Goal: Find specific page/section: Find specific page/section

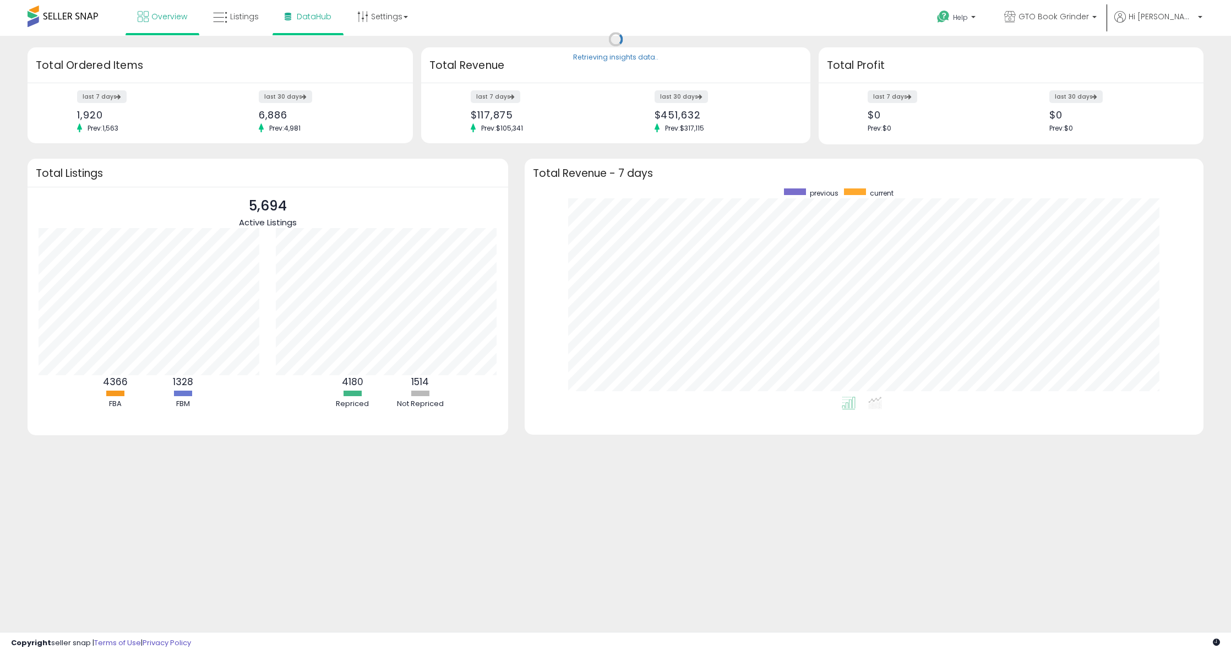
scroll to position [208, 657]
click at [215, 9] on link "Listings" at bounding box center [236, 16] width 62 height 33
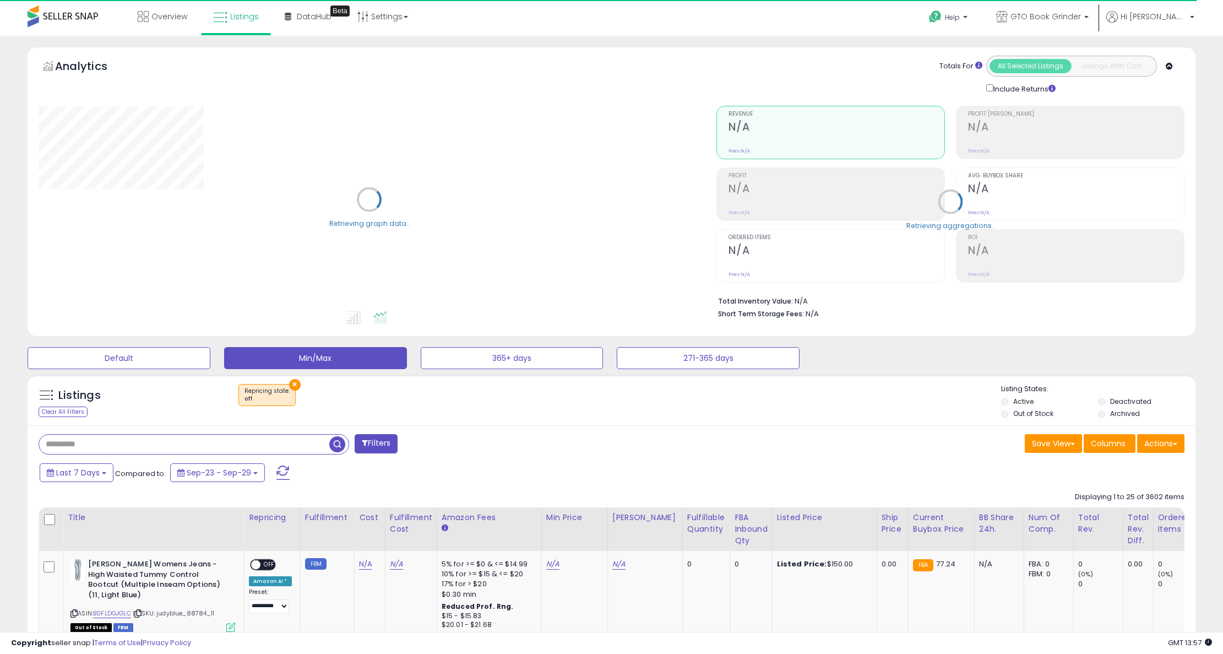
click at [118, 444] on input "text" at bounding box center [184, 443] width 290 height 19
paste input "**********"
type input "**********"
click at [291, 379] on button "×" at bounding box center [295, 385] width 12 height 12
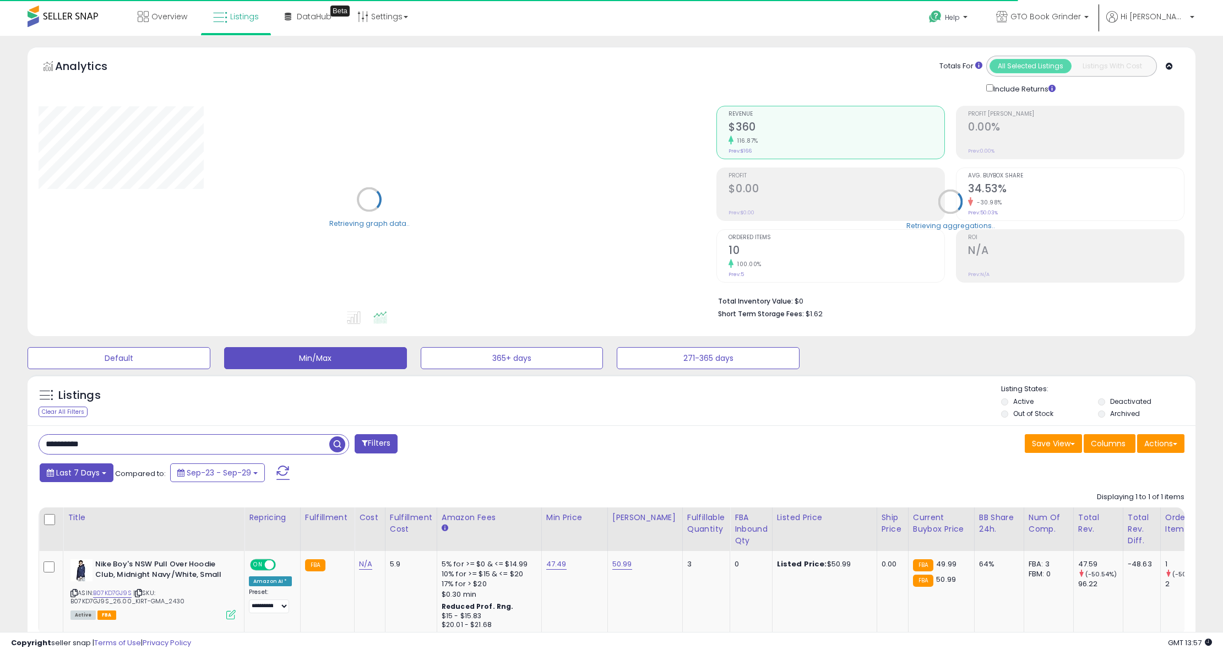
click at [104, 472] on b at bounding box center [104, 473] width 4 height 2
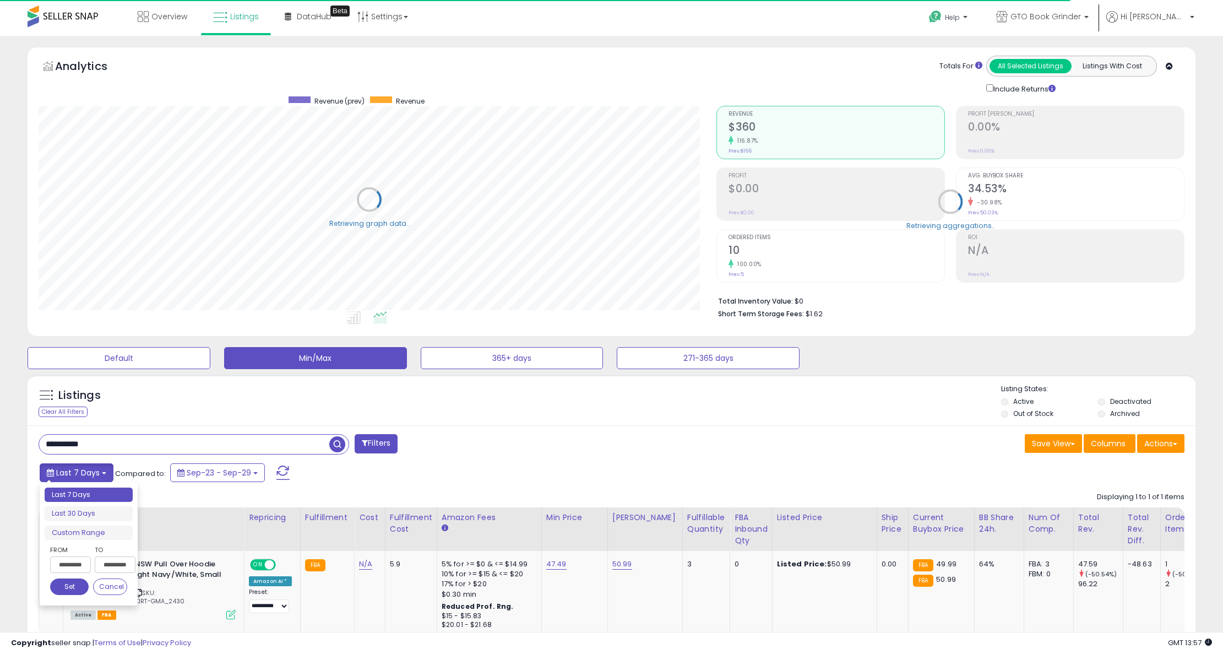
scroll to position [226, 678]
type input "**********"
click at [106, 511] on li "Last 30 Days" at bounding box center [89, 513] width 88 height 15
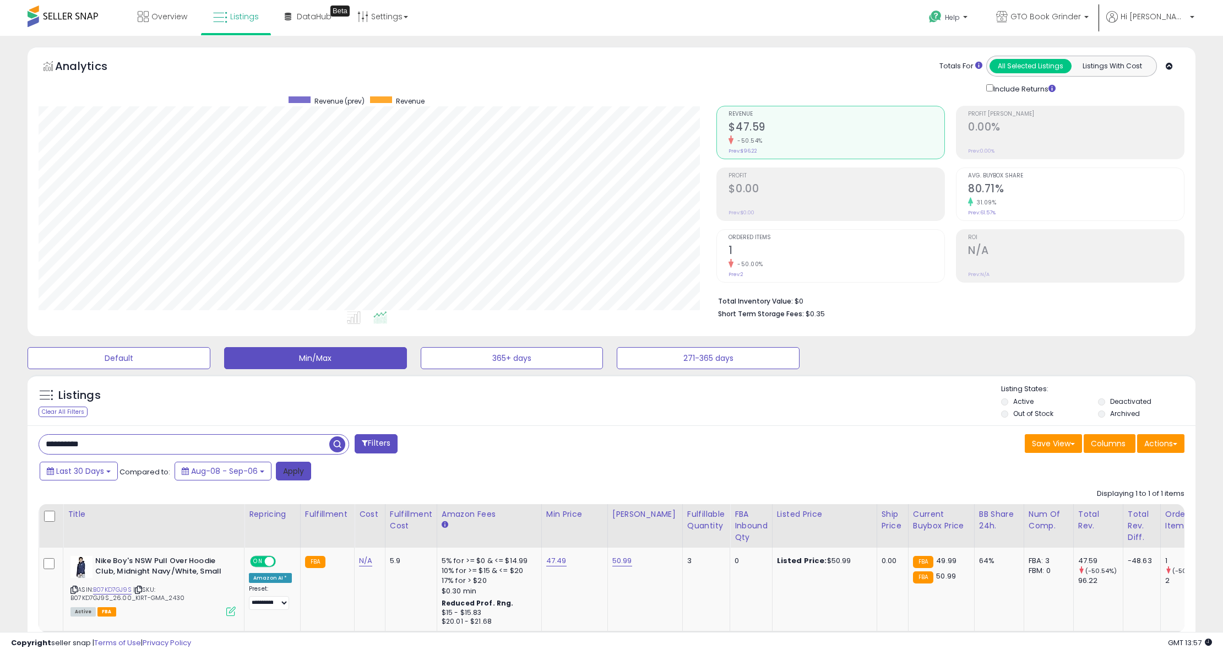
click at [301, 474] on button "Apply" at bounding box center [293, 470] width 35 height 19
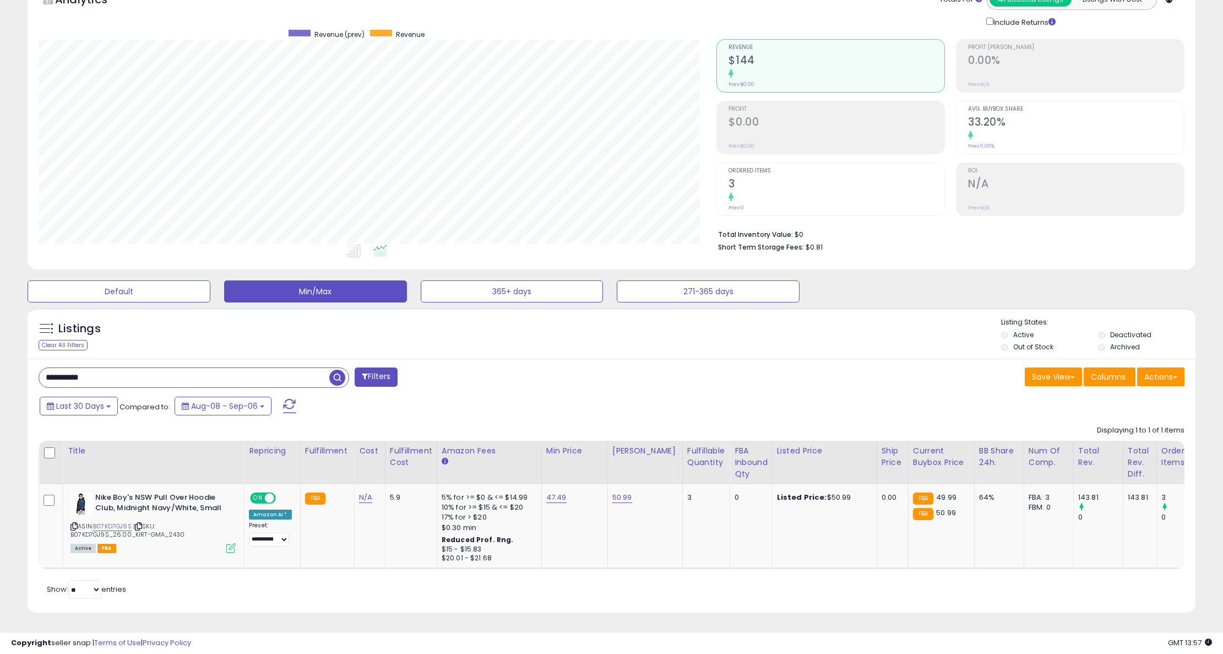
scroll to position [75, 0]
click at [296, 280] on button "Min/Max" at bounding box center [315, 291] width 183 height 22
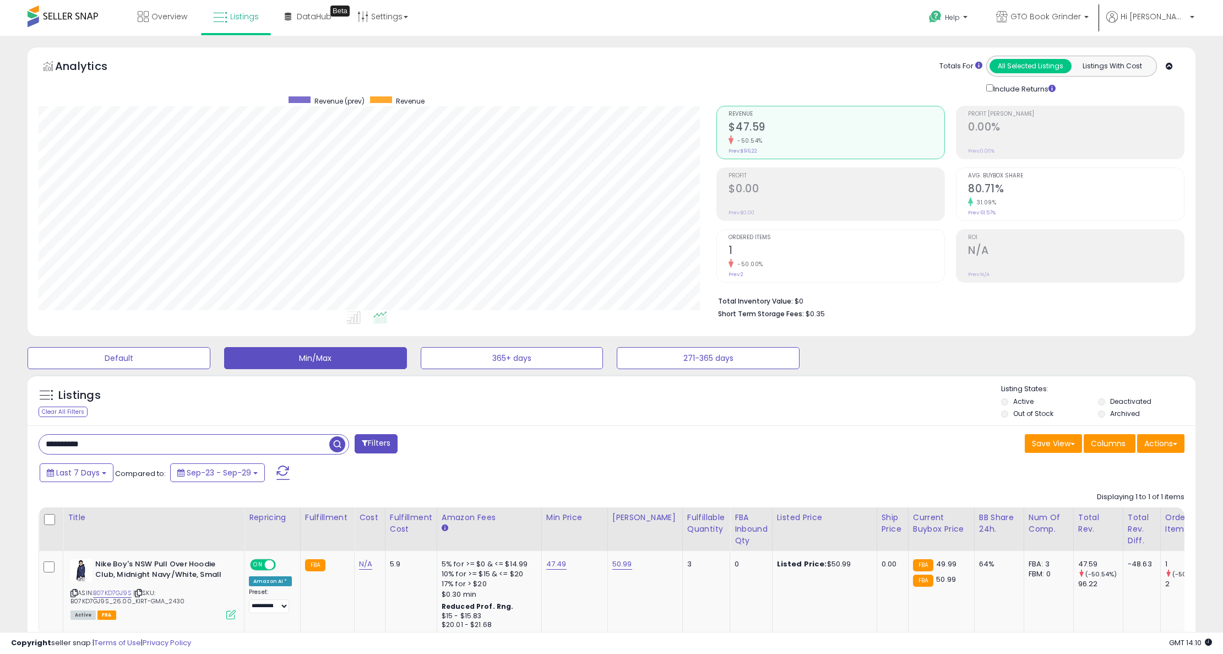
scroll to position [226, 678]
drag, startPoint x: 123, startPoint y: 444, endPoint x: -43, endPoint y: 428, distance: 167.1
click at [0, 428] on html "Unable to login Retrieving listings data.. has not yet accepted the Terms of Us…" at bounding box center [611, 327] width 1223 height 654
click at [147, 359] on button "Default" at bounding box center [119, 358] width 183 height 22
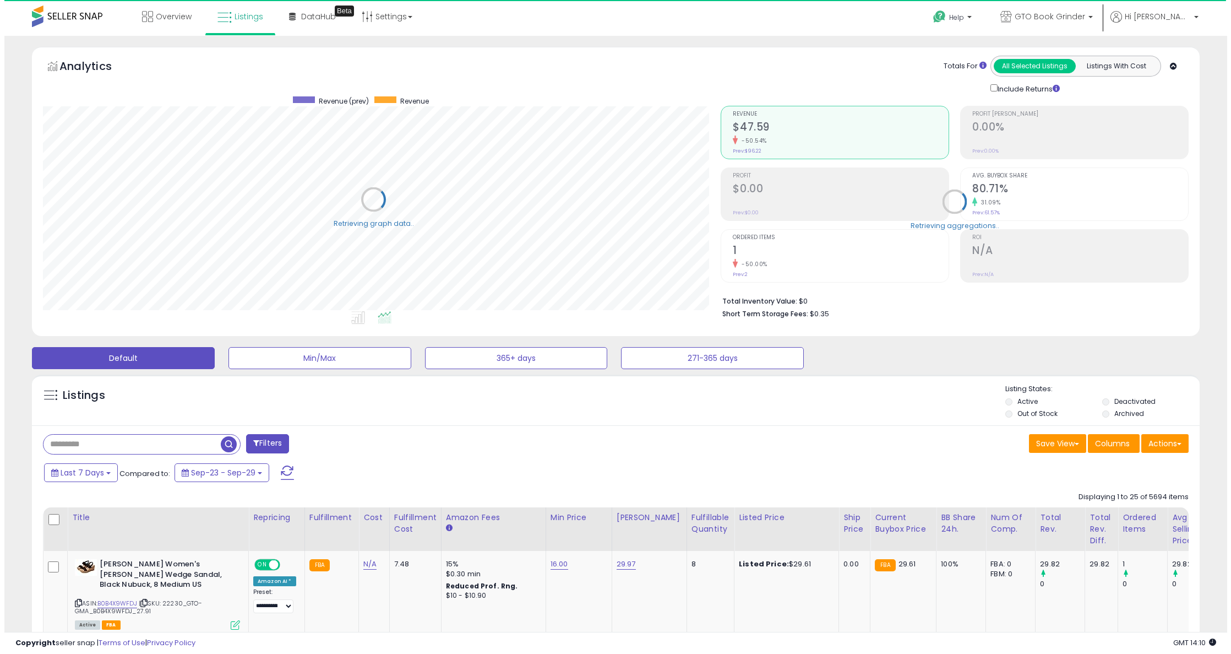
scroll to position [550449, 549997]
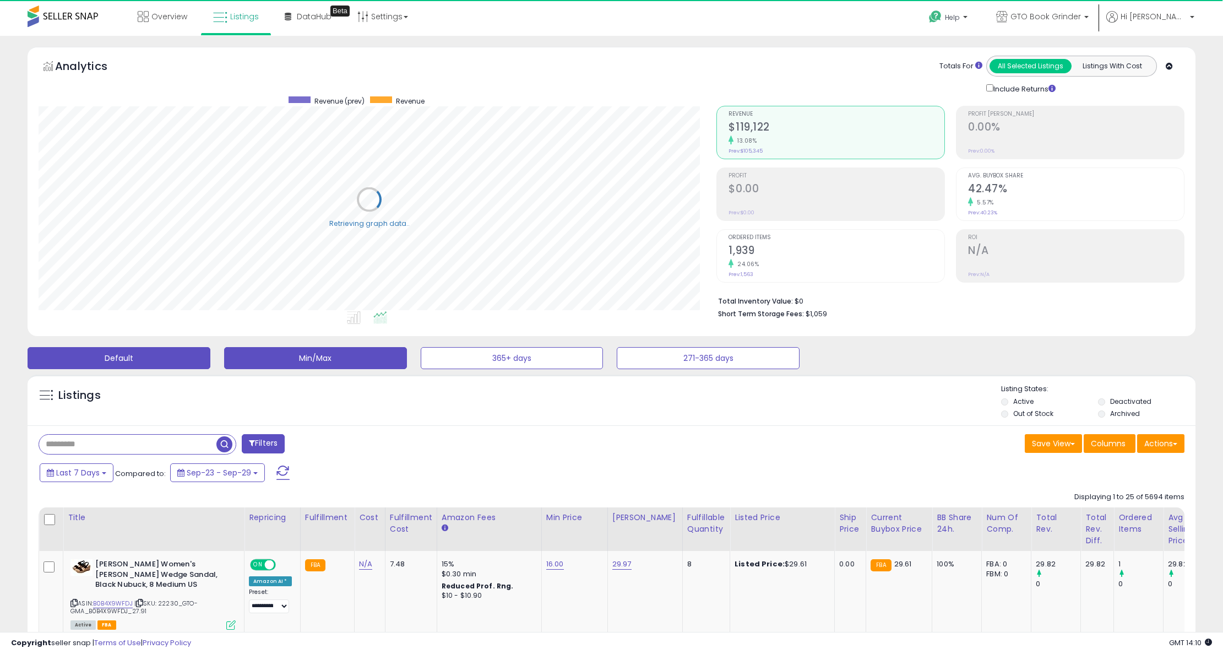
click at [261, 364] on button "Min/Max" at bounding box center [315, 358] width 183 height 22
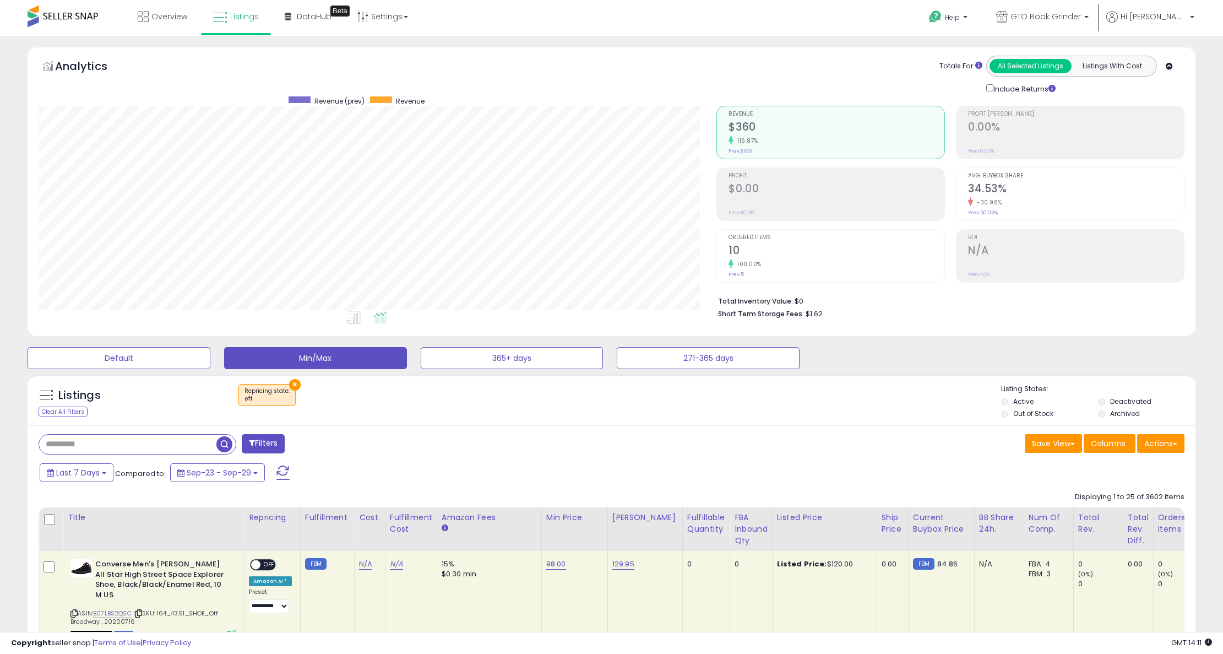
scroll to position [226, 678]
click at [738, 524] on div "FBA inbound Qty" at bounding box center [751, 529] width 33 height 35
